Goal: Task Accomplishment & Management: Manage account settings

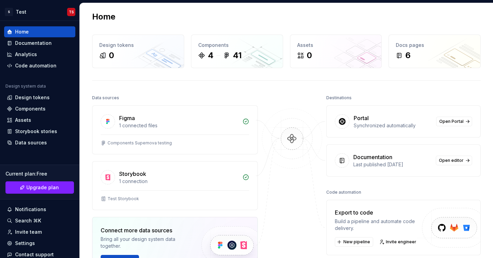
scroll to position [4, 0]
click at [455, 122] on span "Open Portal" at bounding box center [452, 121] width 24 height 5
click at [35, 243] on div "Settings" at bounding box center [40, 243] width 66 height 7
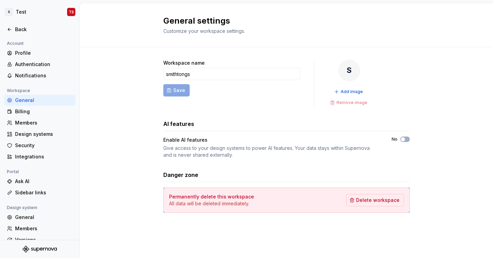
scroll to position [2, 0]
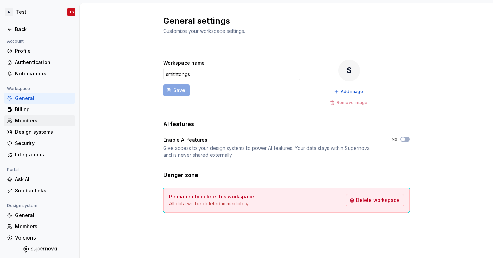
click at [54, 118] on div "Members" at bounding box center [44, 121] width 58 height 7
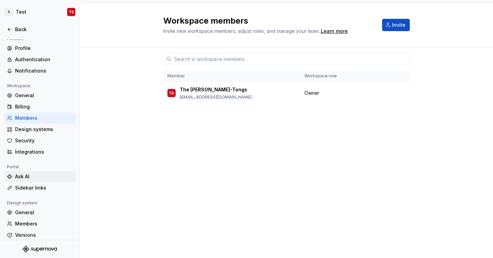
click at [54, 173] on div "Ask AI" at bounding box center [39, 176] width 71 height 11
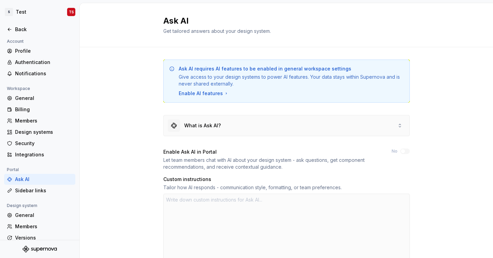
click at [225, 129] on div "What is Ask AI?" at bounding box center [287, 125] width 246 height 21
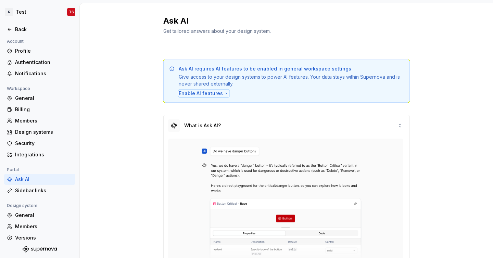
click at [205, 96] on div "Enable AI features" at bounding box center [204, 93] width 50 height 7
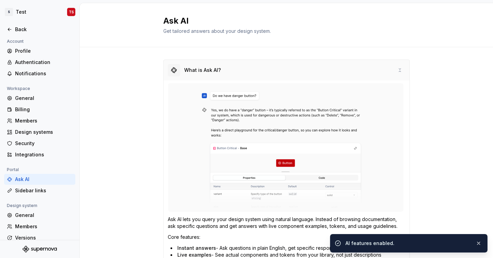
click at [197, 73] on div "What is Ask AI?" at bounding box center [202, 70] width 37 height 7
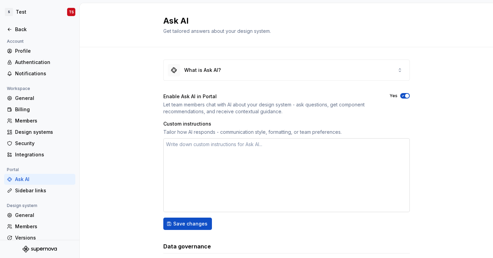
scroll to position [42, 0]
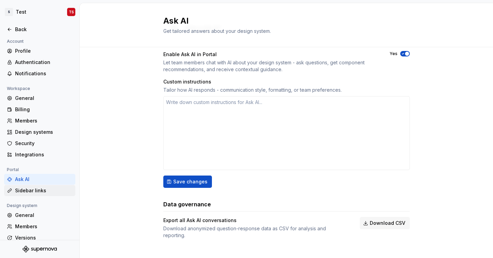
click at [44, 187] on div "Sidebar links" at bounding box center [44, 190] width 58 height 7
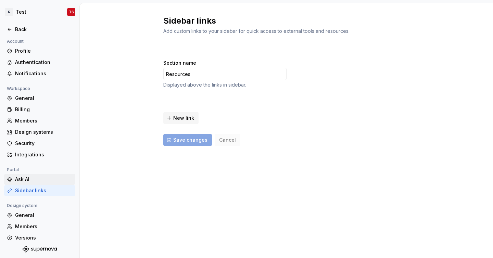
click at [45, 180] on div "Ask AI" at bounding box center [44, 179] width 58 height 7
type textarea "*"
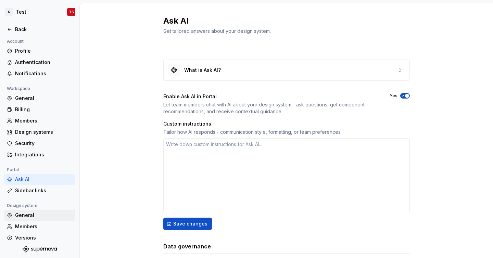
click at [53, 216] on div "General" at bounding box center [44, 215] width 58 height 7
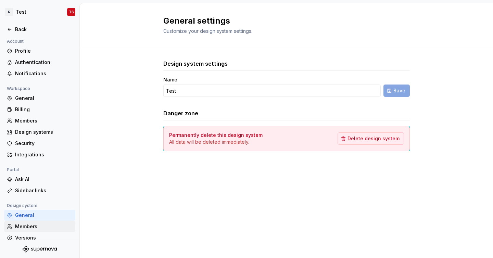
click at [45, 228] on div "Members" at bounding box center [44, 226] width 58 height 7
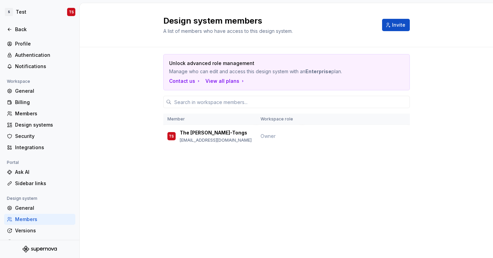
scroll to position [10, 0]
click at [53, 127] on div "Design systems" at bounding box center [44, 124] width 58 height 7
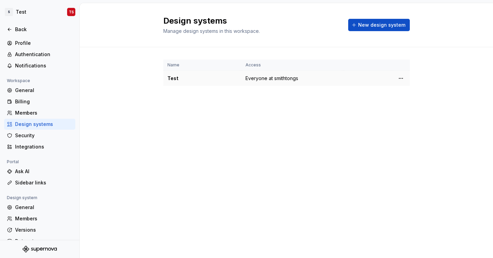
click at [172, 77] on div "Test" at bounding box center [203, 78] width 70 height 7
click at [35, 56] on div "Authentication" at bounding box center [44, 54] width 58 height 7
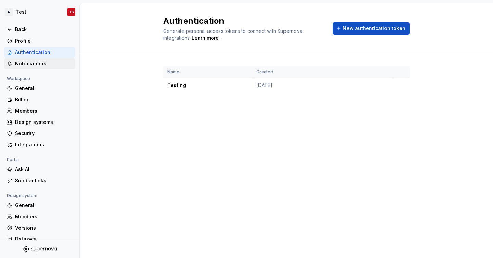
scroll to position [14, 0]
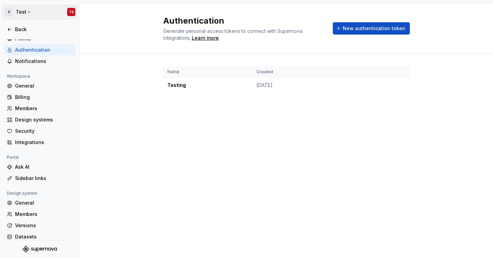
click at [13, 11] on html "S Test TS Back Account Profile Authentication Notifications Workspace General B…" at bounding box center [246, 129] width 493 height 258
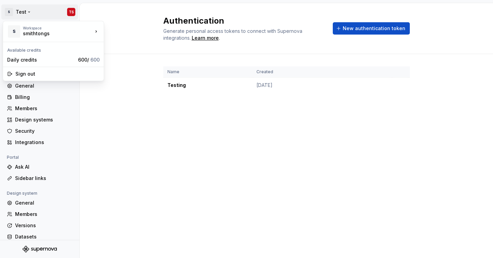
click at [13, 11] on html "S Test TS Back Account Profile Authentication Notifications Workspace General B…" at bounding box center [246, 129] width 493 height 258
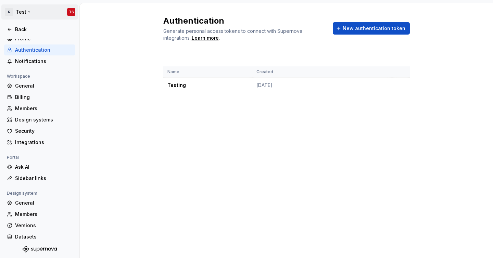
click at [27, 12] on html "S Test TS Back Account Profile Authentication Notifications Workspace General B…" at bounding box center [246, 129] width 493 height 258
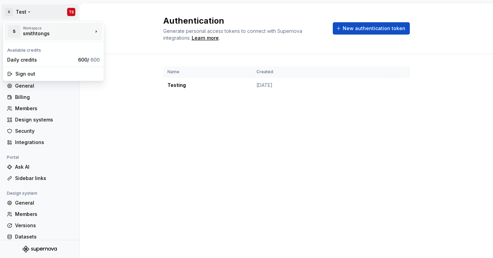
click at [31, 27] on div "Workspace" at bounding box center [58, 28] width 70 height 4
click at [125, 35] on div "smithtongs" at bounding box center [133, 29] width 58 height 11
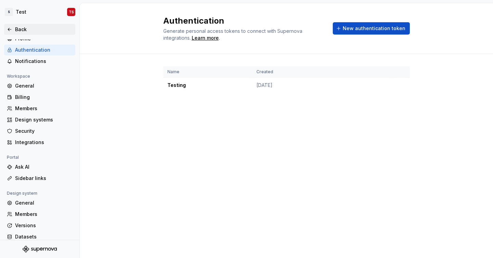
click at [19, 31] on div "Back" at bounding box center [44, 29] width 58 height 7
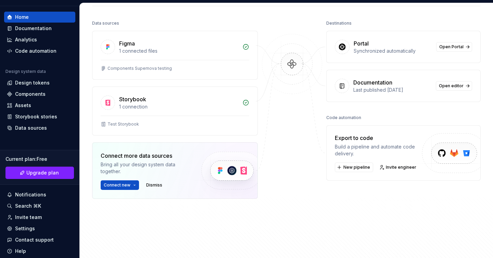
scroll to position [81, 0]
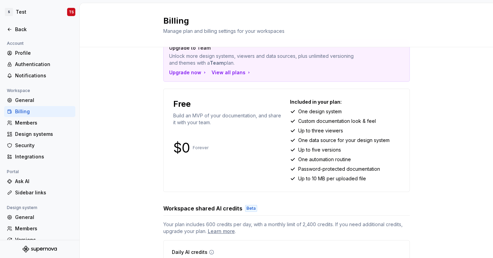
scroll to position [63, 0]
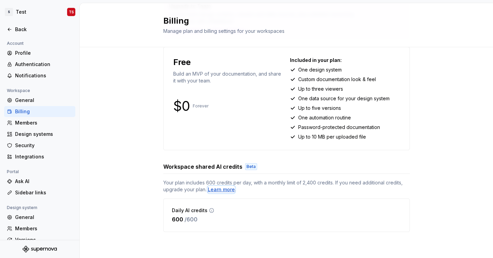
click at [221, 191] on div "Learn more" at bounding box center [221, 189] width 27 height 7
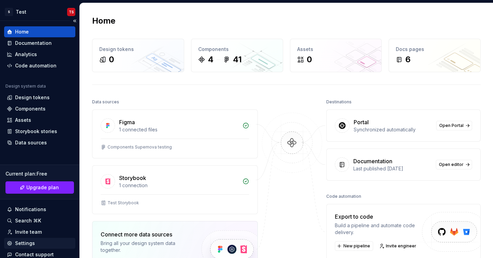
click at [46, 240] on div "Settings" at bounding box center [40, 243] width 66 height 7
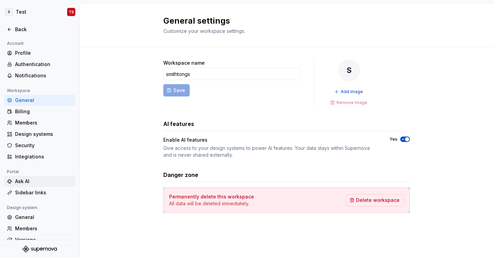
click at [43, 181] on div "Ask AI" at bounding box center [44, 181] width 58 height 7
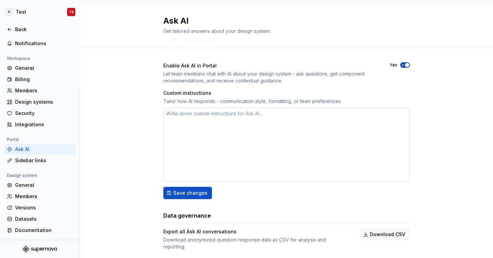
scroll to position [30, 0]
click at [232, 159] on textarea at bounding box center [286, 146] width 247 height 74
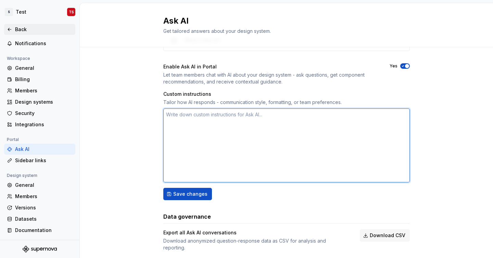
scroll to position [34, 0]
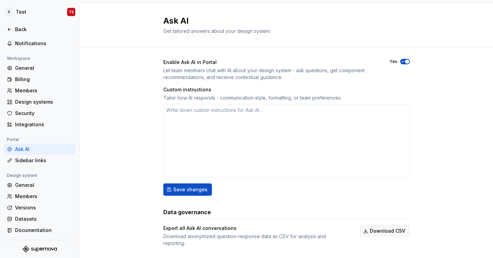
click at [17, 23] on div at bounding box center [40, 22] width 80 height 3
click at [17, 26] on div "Back" at bounding box center [44, 29] width 58 height 7
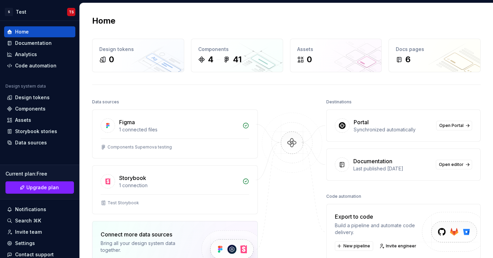
click at [362, 121] on div "Portal" at bounding box center [361, 122] width 15 height 8
click at [474, 124] on div "Portal Synchronized automatically Open Portal" at bounding box center [404, 126] width 154 height 32
click at [458, 124] on span "Open Portal" at bounding box center [452, 125] width 24 height 5
click at [35, 236] on div "Invite team" at bounding box center [39, 232] width 71 height 11
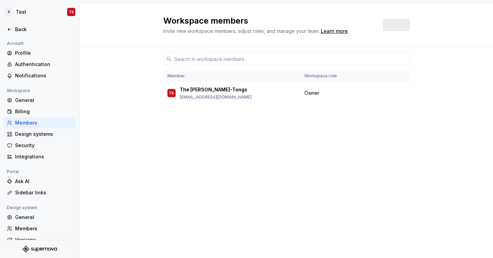
click at [30, 242] on div at bounding box center [40, 250] width 80 height 18
click at [50, 180] on div "Ask AI" at bounding box center [44, 181] width 58 height 7
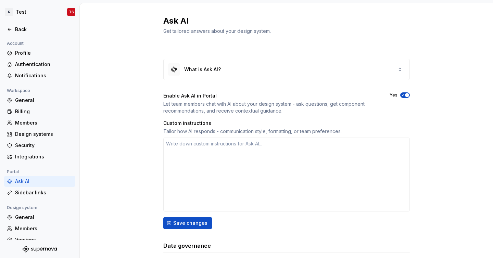
scroll to position [42, 0]
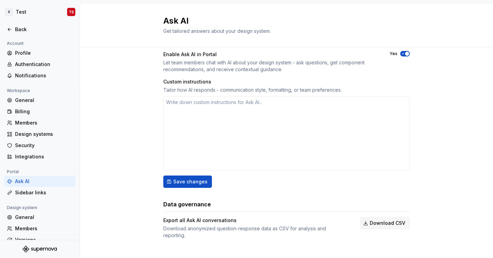
click at [121, 157] on div "What is Ask AI? Enable Ask AI in Portal Let team members chat with AI about you…" at bounding box center [287, 135] width 414 height 260
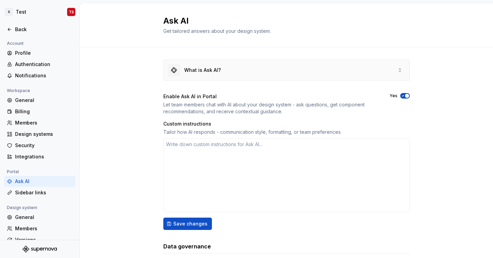
click at [204, 73] on div "What is Ask AI?" at bounding box center [202, 70] width 37 height 7
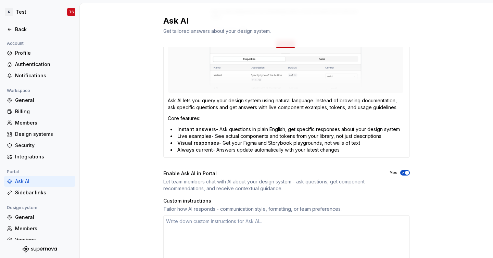
scroll to position [130, 0]
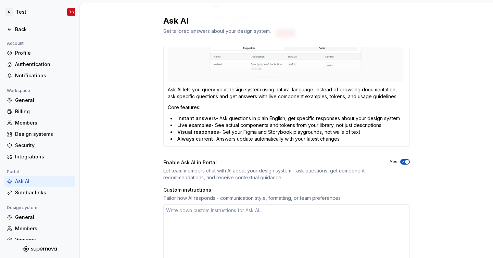
click at [406, 163] on span "button" at bounding box center [407, 162] width 4 height 4
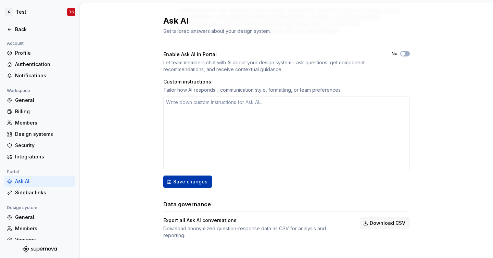
click at [197, 184] on span "Save changes" at bounding box center [190, 182] width 34 height 7
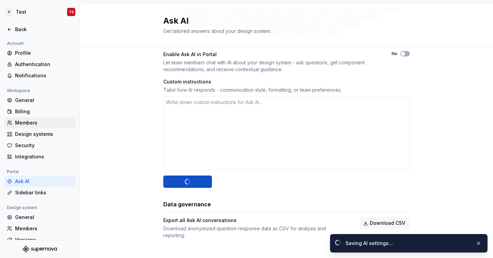
drag, startPoint x: 41, startPoint y: 118, endPoint x: 41, endPoint y: 113, distance: 4.5
click at [41, 118] on div "Members" at bounding box center [39, 123] width 71 height 11
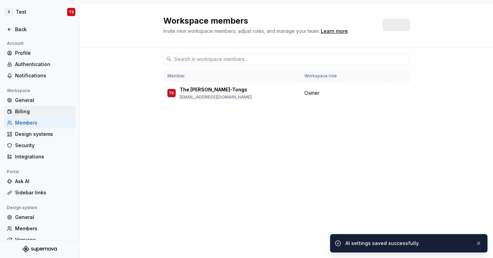
click at [41, 113] on div "Billing" at bounding box center [44, 111] width 58 height 7
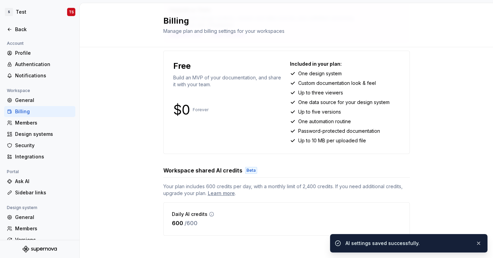
scroll to position [63, 0]
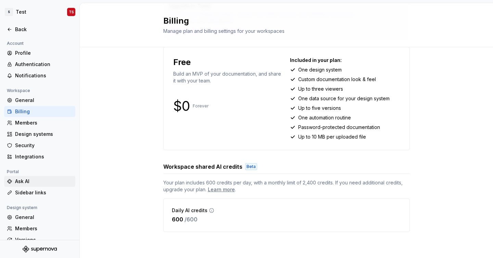
click at [25, 181] on div "Ask AI" at bounding box center [44, 181] width 58 height 7
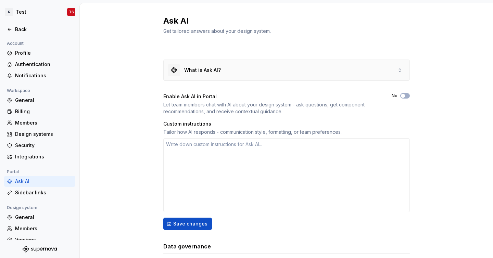
click at [209, 66] on div "What is Ask AI?" at bounding box center [194, 70] width 53 height 12
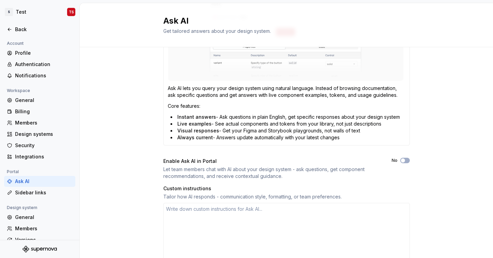
scroll to position [132, 0]
click at [414, 161] on div "What is Ask AI? Ask AI lets you query your design system using natural language…" at bounding box center [287, 143] width 414 height 456
click at [403, 160] on span "button" at bounding box center [403, 160] width 4 height 4
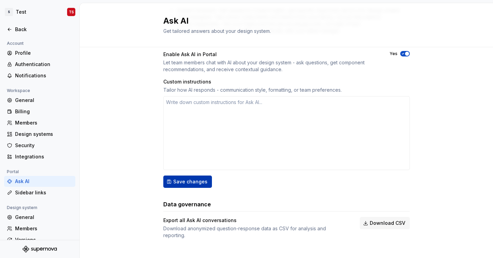
click at [183, 182] on span "Save changes" at bounding box center [190, 182] width 34 height 7
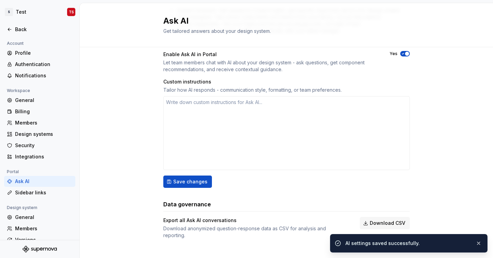
scroll to position [0, 0]
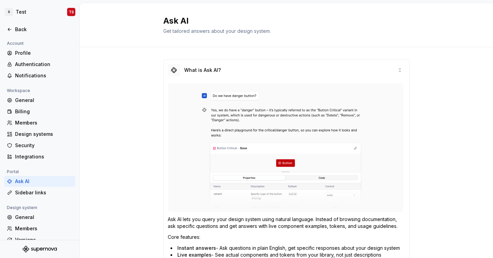
type textarea "*"
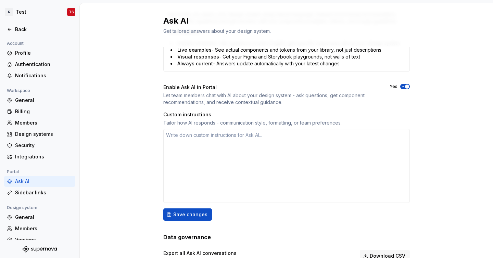
scroll to position [238, 0]
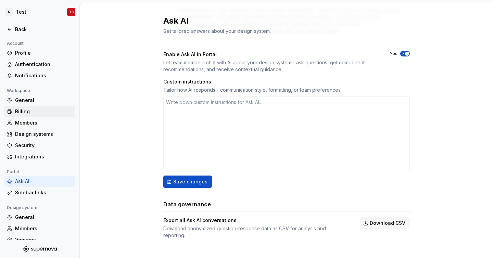
click at [32, 110] on div "Billing" at bounding box center [44, 111] width 58 height 7
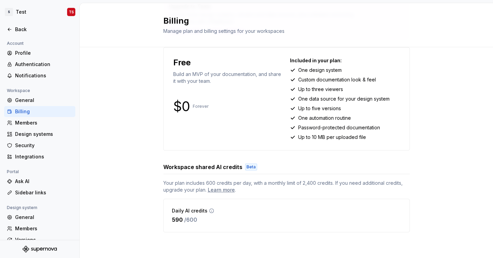
scroll to position [63, 0]
click at [225, 189] on div "Learn more" at bounding box center [221, 189] width 27 height 7
